Goal: Navigation & Orientation: Find specific page/section

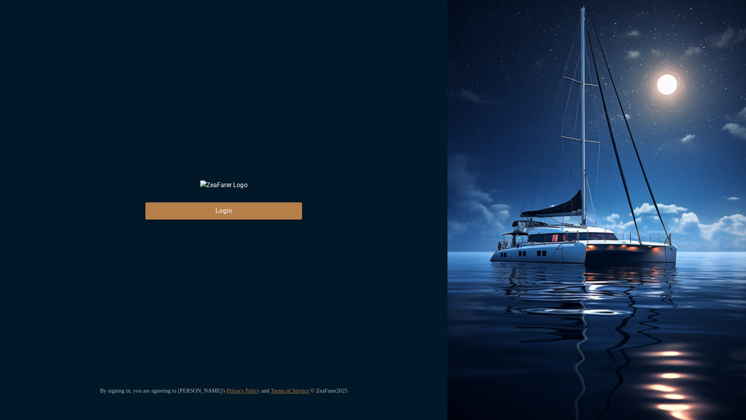
click at [216, 220] on button "Login" at bounding box center [223, 211] width 157 height 17
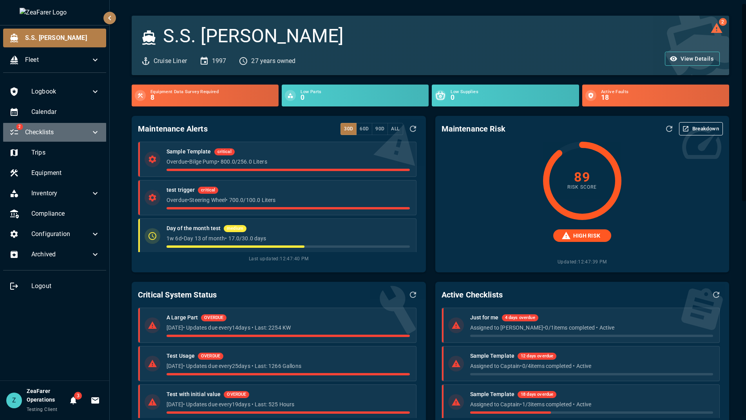
click at [100, 128] on div "2 Checklists" at bounding box center [54, 132] width 103 height 19
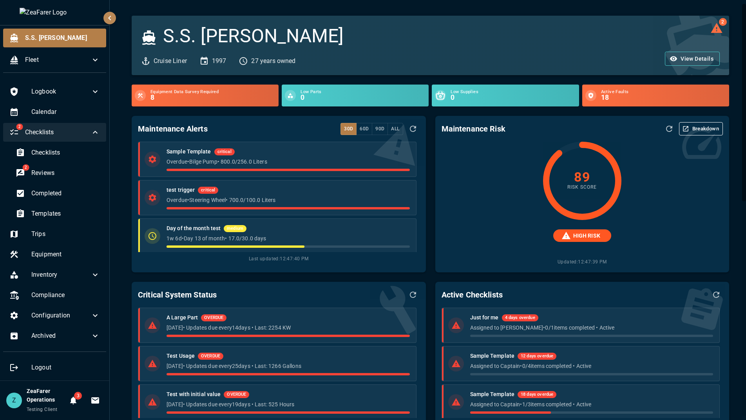
click at [100, 128] on div "2 Checklists" at bounding box center [54, 132] width 103 height 19
